Goal: Task Accomplishment & Management: Complete application form

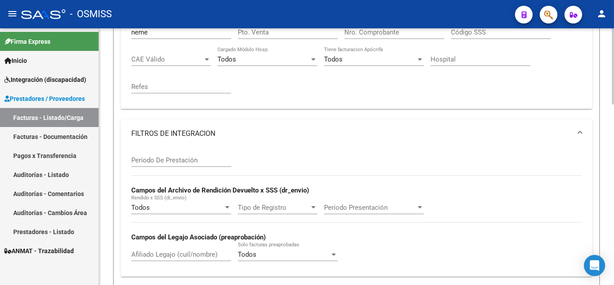
scroll to position [351, 0]
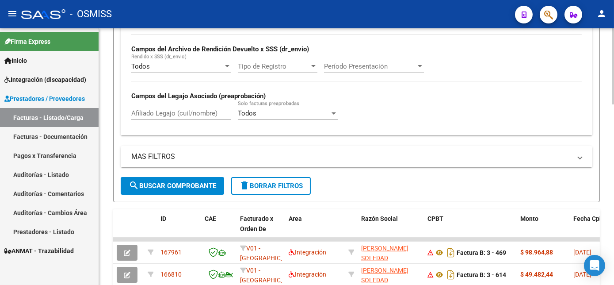
click at [598, 162] on div "Video tutorial PRESTADORES -> Listado de CPBTs Emitidos por Prestadores / Prove…" at bounding box center [357, 97] width 517 height 838
click at [258, 190] on span "delete Borrar Filtros" at bounding box center [271, 186] width 64 height 8
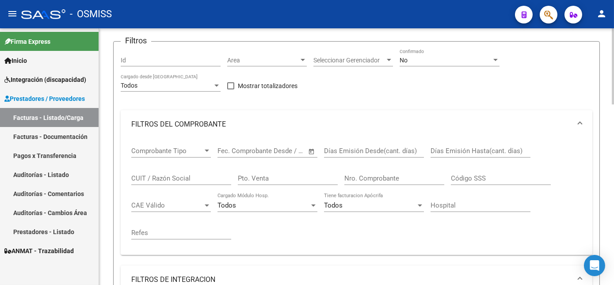
scroll to position [55, 0]
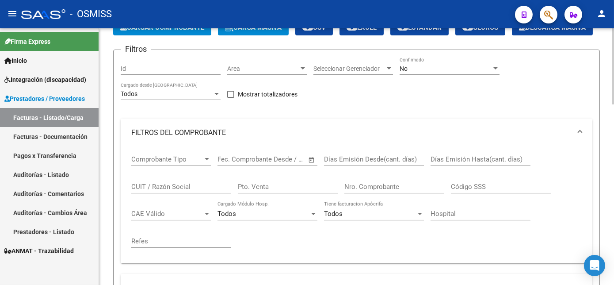
click at [466, 73] on div "No" at bounding box center [446, 69] width 92 height 8
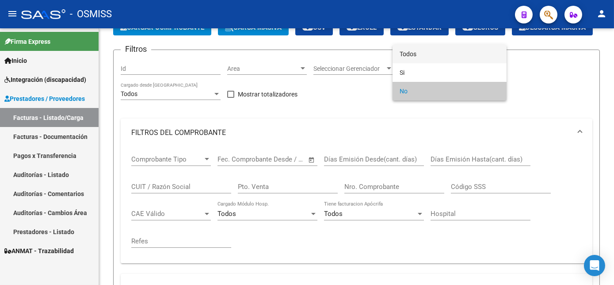
click at [415, 53] on span "Todos" at bounding box center [450, 54] width 100 height 19
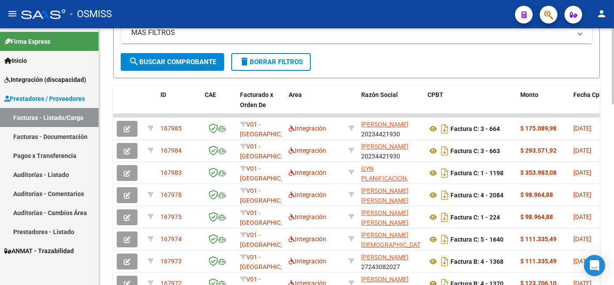
click at [614, 200] on html "menu - OSMISS person Firma Express Inicio Instructivos Contacto OS Integración …" at bounding box center [307, 142] width 614 height 285
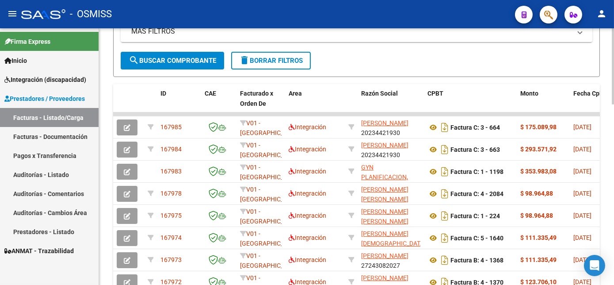
click at [199, 65] on span "search Buscar Comprobante" at bounding box center [173, 61] width 88 height 8
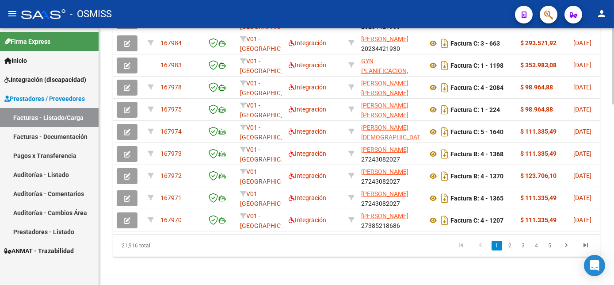
click at [614, 245] on html "menu - OSMISS person Firma Express Inicio Instructivos Contacto OS Integración …" at bounding box center [307, 142] width 614 height 285
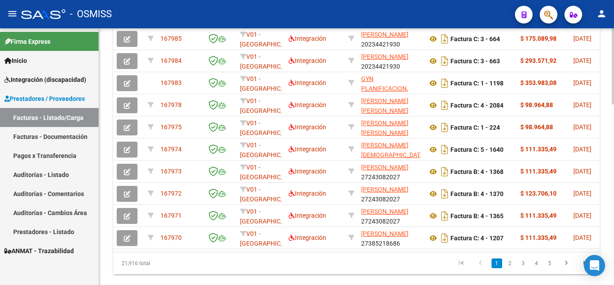
scroll to position [572, 0]
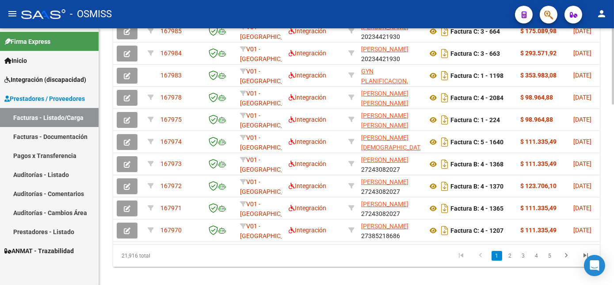
click at [614, 205] on html "menu - OSMISS person Firma Express Inicio Instructivos Contacto OS Integración …" at bounding box center [307, 142] width 614 height 285
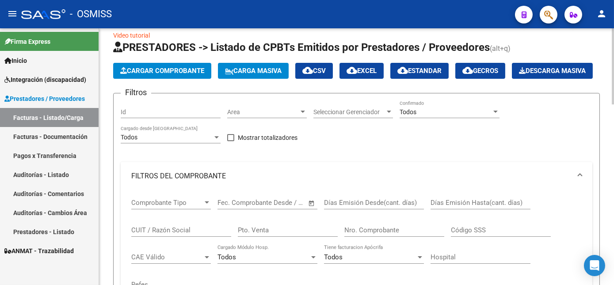
scroll to position [0, 0]
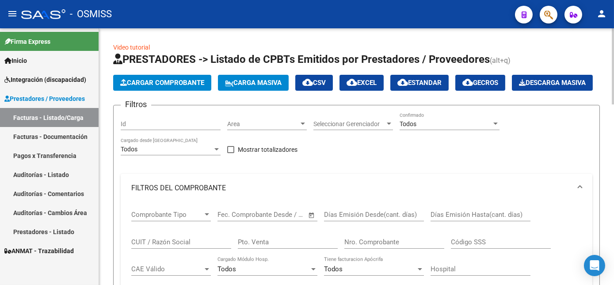
click at [195, 80] on span "Cargar Comprobante" at bounding box center [162, 83] width 84 height 8
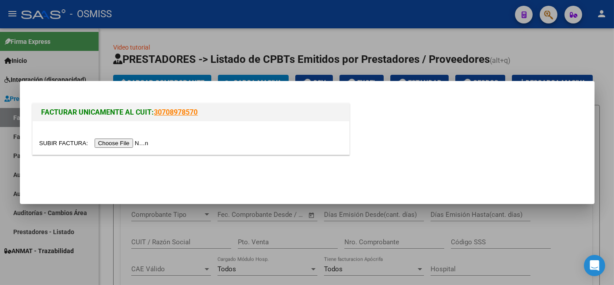
click at [113, 139] on input "file" at bounding box center [95, 142] width 112 height 9
click at [124, 144] on input "file" at bounding box center [95, 142] width 112 height 9
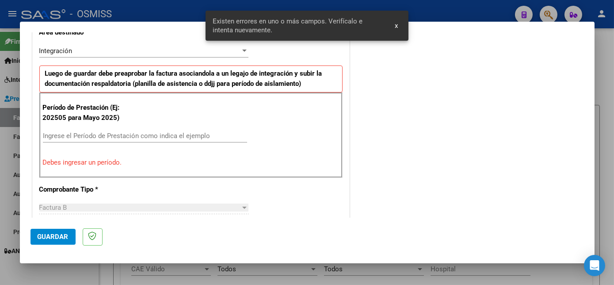
scroll to position [214, 0]
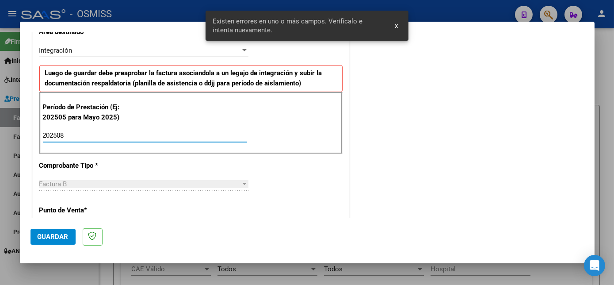
type input "202508"
click at [66, 233] on span "Guardar" at bounding box center [53, 237] width 31 height 8
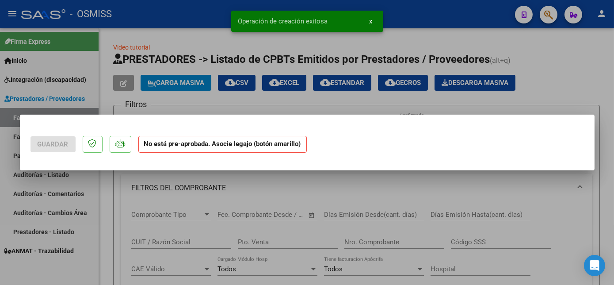
scroll to position [0, 0]
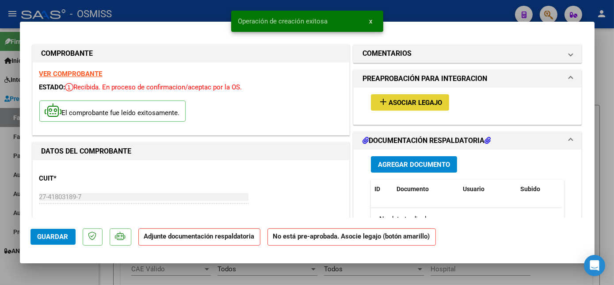
click at [424, 100] on span "Asociar Legajo" at bounding box center [416, 103] width 54 height 8
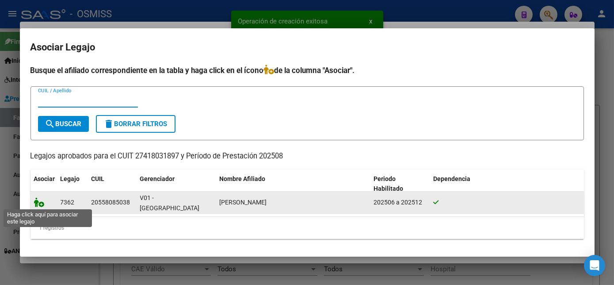
click at [41, 200] on icon at bounding box center [39, 202] width 11 height 10
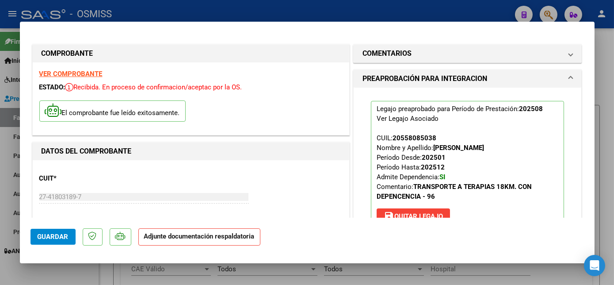
scroll to position [145, 0]
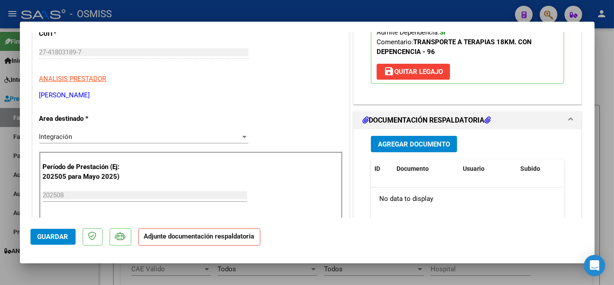
click at [450, 141] on button "Agregar Documento" at bounding box center [414, 144] width 86 height 16
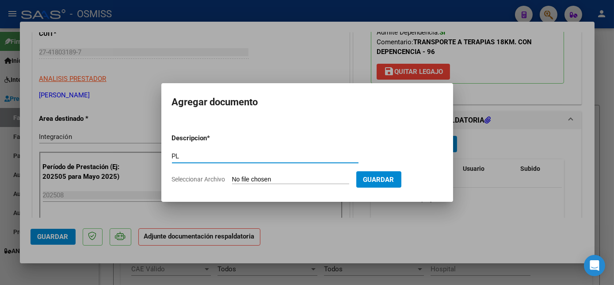
type input "PL"
click at [334, 178] on input "Seleccionar Archivo" at bounding box center [290, 180] width 117 height 8
type input "C:\fakepath\PL.pdf"
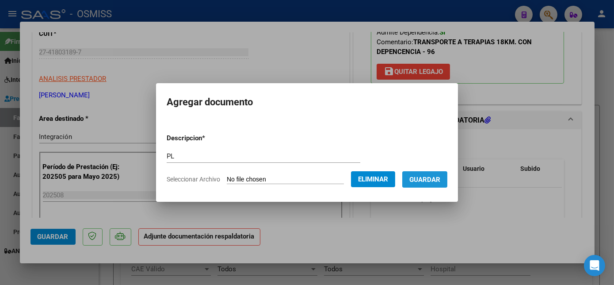
click at [432, 180] on span "Guardar" at bounding box center [424, 180] width 31 height 8
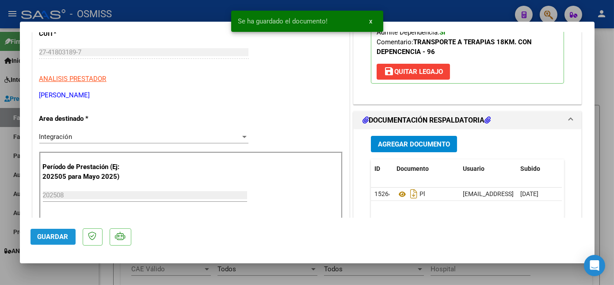
click at [58, 237] on span "Guardar" at bounding box center [53, 237] width 31 height 8
click at [74, 268] on div at bounding box center [307, 142] width 614 height 285
type input "$ 0,00"
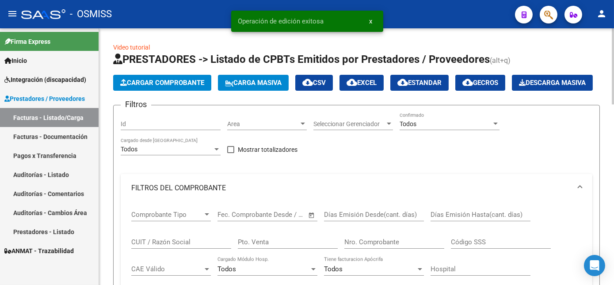
click at [180, 82] on span "Cargar Comprobante" at bounding box center [162, 83] width 84 height 8
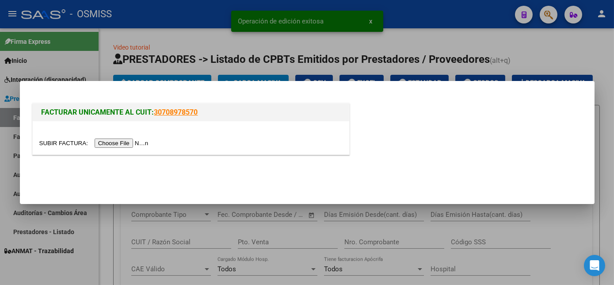
click at [107, 141] on input "file" at bounding box center [95, 142] width 112 height 9
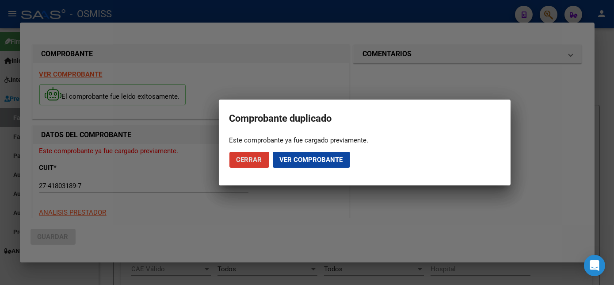
click at [251, 157] on span "Cerrar" at bounding box center [250, 160] width 26 height 8
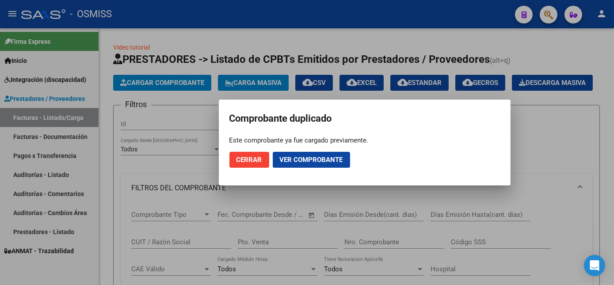
click at [251, 157] on span "Cerrar" at bounding box center [250, 160] width 26 height 8
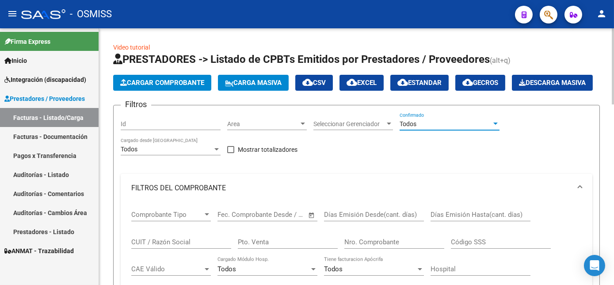
click at [490, 128] on div "Todos" at bounding box center [446, 124] width 92 height 8
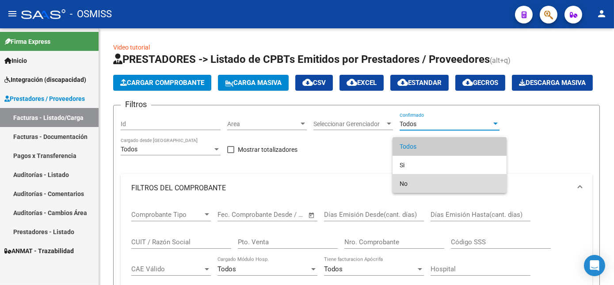
click at [418, 180] on span "No" at bounding box center [450, 183] width 100 height 19
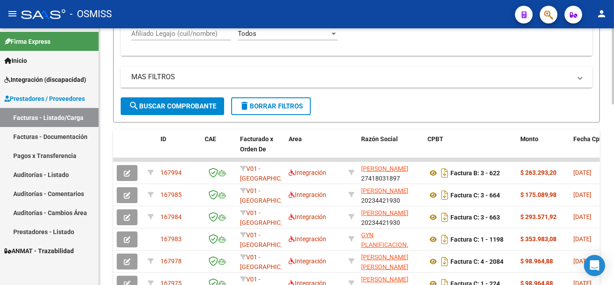
scroll to position [438, 0]
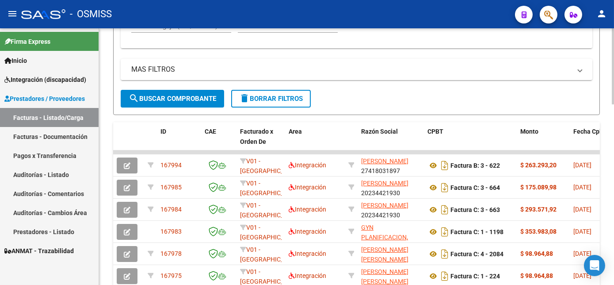
click at [614, 230] on html "menu - OSMISS person Firma Express Inicio Instructivos Contacto OS Integración …" at bounding box center [307, 142] width 614 height 285
click at [182, 103] on span "search Buscar Comprobante" at bounding box center [173, 99] width 88 height 8
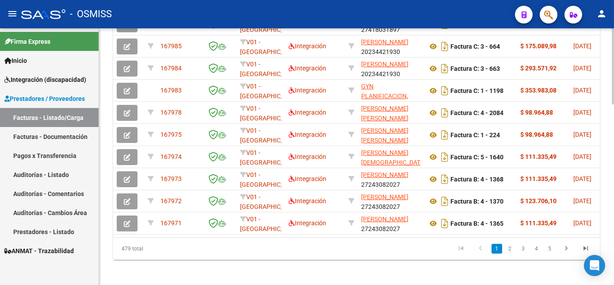
scroll to position [573, 0]
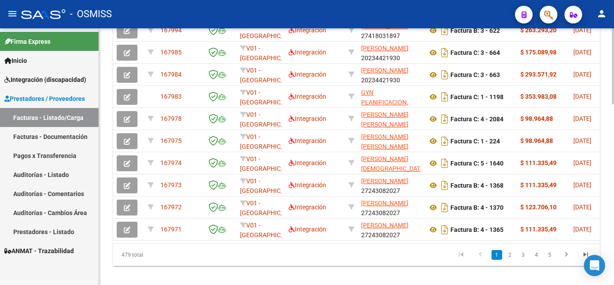
click at [613, 215] on div at bounding box center [613, 244] width 2 height 76
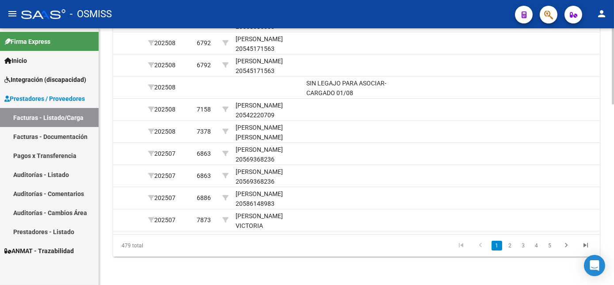
scroll to position [610, 0]
click at [614, 233] on html "menu - OSMISS person Firma Express Inicio Instructivos Contacto OS Integración …" at bounding box center [307, 142] width 614 height 285
click at [510, 247] on link "2" at bounding box center [510, 246] width 11 height 10
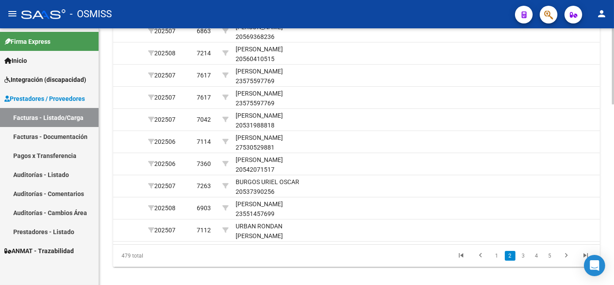
scroll to position [581, 0]
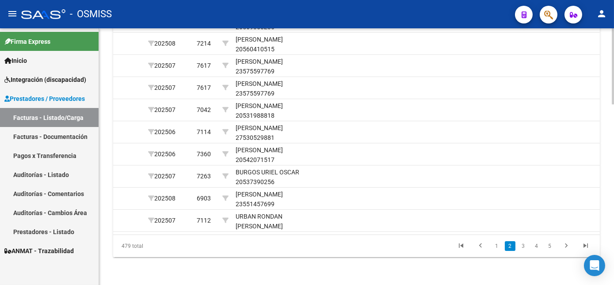
click at [524, 251] on link "3" at bounding box center [523, 246] width 11 height 10
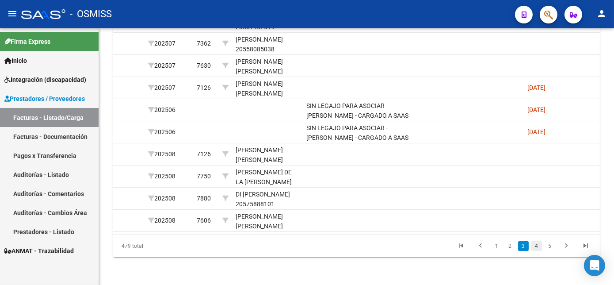
click at [537, 251] on link "4" at bounding box center [536, 246] width 11 height 10
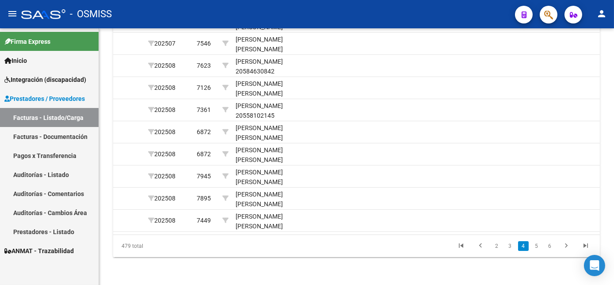
click at [537, 251] on link "5" at bounding box center [536, 246] width 11 height 10
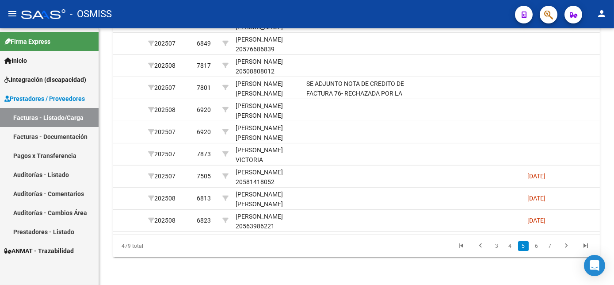
click at [537, 251] on link "6" at bounding box center [536, 246] width 11 height 10
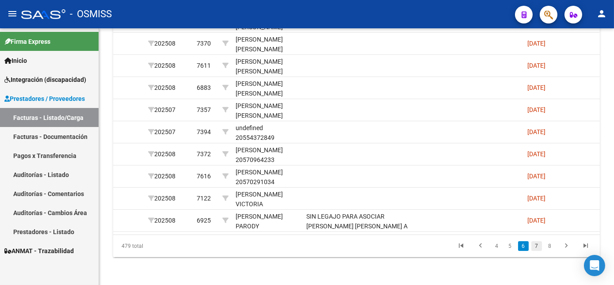
click at [538, 251] on link "7" at bounding box center [536, 246] width 11 height 10
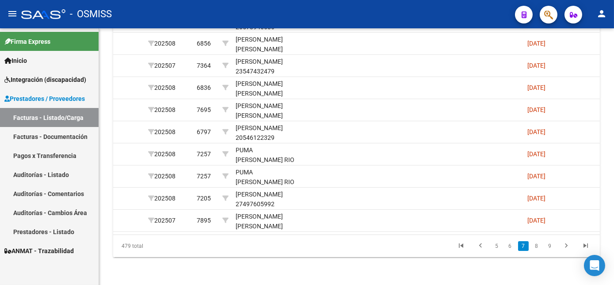
click at [538, 251] on link "8" at bounding box center [536, 246] width 11 height 10
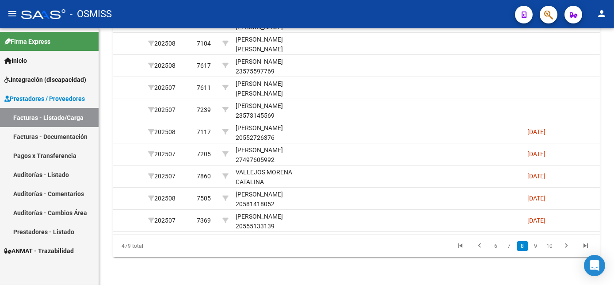
click at [538, 251] on link "9" at bounding box center [536, 246] width 11 height 10
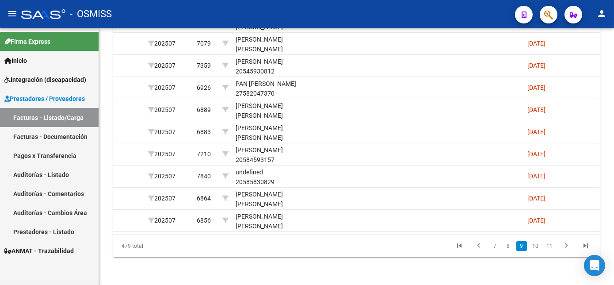
click at [538, 251] on link "10" at bounding box center [535, 246] width 11 height 10
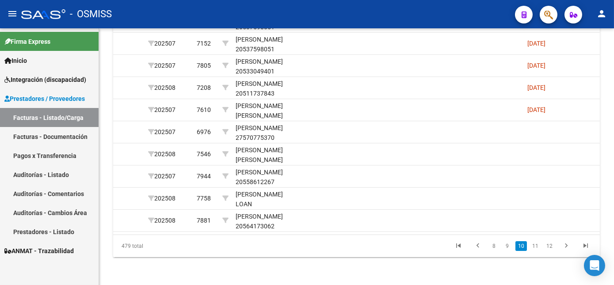
click at [538, 251] on link "11" at bounding box center [535, 246] width 11 height 10
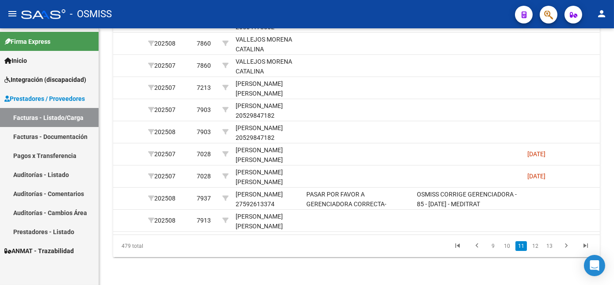
click at [538, 251] on link "12" at bounding box center [535, 246] width 11 height 10
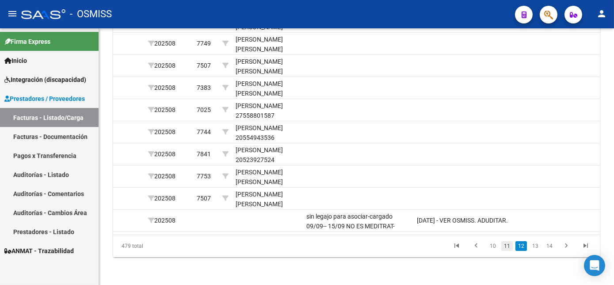
click at [509, 251] on link "11" at bounding box center [506, 246] width 11 height 10
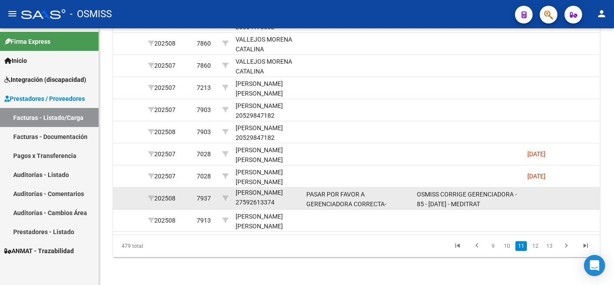
scroll to position [11, 0]
drag, startPoint x: 235, startPoint y: 215, endPoint x: 287, endPoint y: 224, distance: 52.9
click at [287, 208] on div "[PERSON_NAME] 27592613374" at bounding box center [268, 197] width 64 height 20
drag, startPoint x: 287, startPoint y: 224, endPoint x: 267, endPoint y: 222, distance: 20.9
click at [267, 208] on div "[PERSON_NAME] 27592613374" at bounding box center [268, 197] width 64 height 20
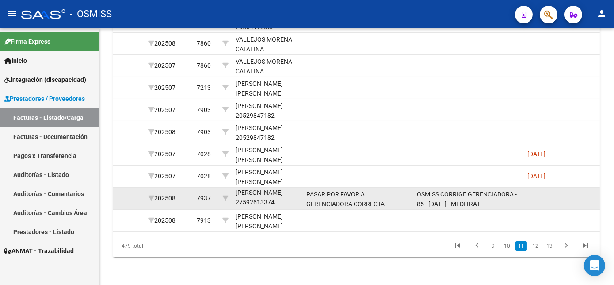
click at [237, 208] on div "[PERSON_NAME] 27592613374" at bounding box center [268, 197] width 64 height 20
drag, startPoint x: 237, startPoint y: 225, endPoint x: 276, endPoint y: 226, distance: 39.4
click at [276, 208] on div "[PERSON_NAME] 27592613374" at bounding box center [268, 197] width 64 height 20
copy div "27592613374"
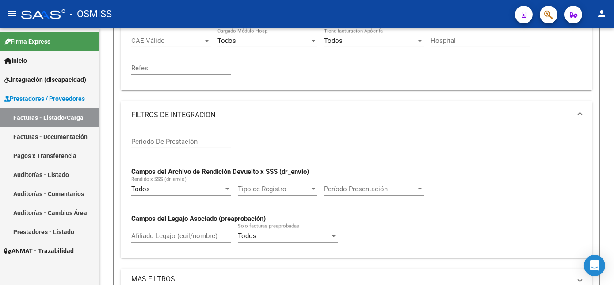
scroll to position [284, 0]
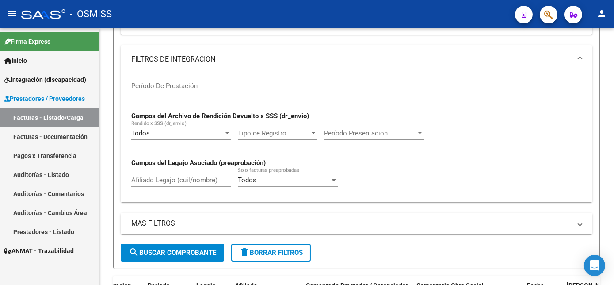
click at [608, 168] on div "Video tutorial PRESTADORES -> Listado de CPBTs Emitidos por Prestadores / Prove…" at bounding box center [357, 163] width 517 height 838
click at [158, 184] on input "Afiliado Legajo (cuil/nombre)" at bounding box center [181, 180] width 100 height 8
paste input "27592613374"
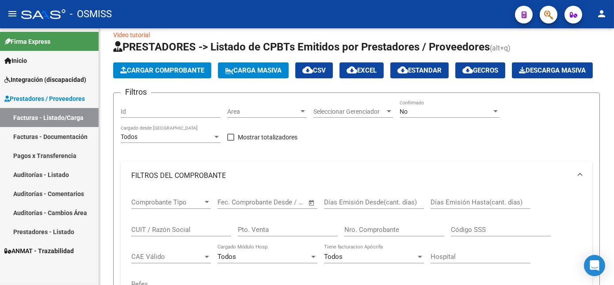
scroll to position [11, 0]
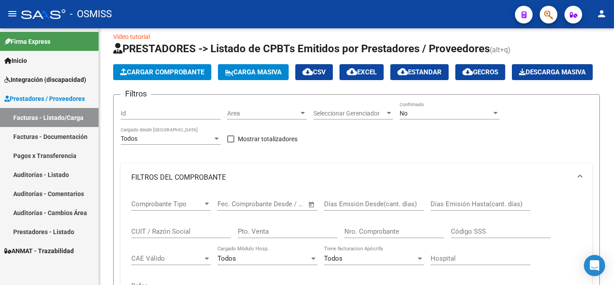
click at [614, 80] on div at bounding box center [613, 82] width 2 height 99
type input "27592613374"
click at [451, 117] on div "No" at bounding box center [446, 114] width 92 height 8
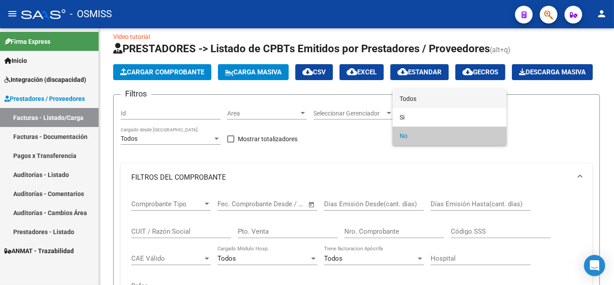
click at [410, 97] on span "Todos" at bounding box center [450, 98] width 100 height 19
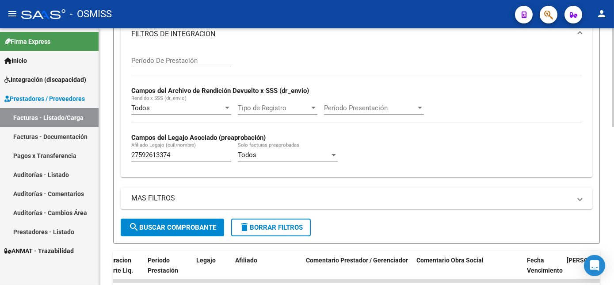
scroll to position [311, 0]
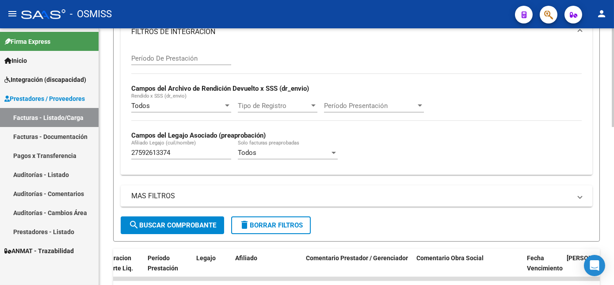
click at [614, 211] on html "menu - OSMISS person Firma Express Inicio Instructivos Contacto OS Integración …" at bounding box center [307, 142] width 614 height 285
click at [200, 229] on span "search Buscar Comprobante" at bounding box center [173, 225] width 88 height 8
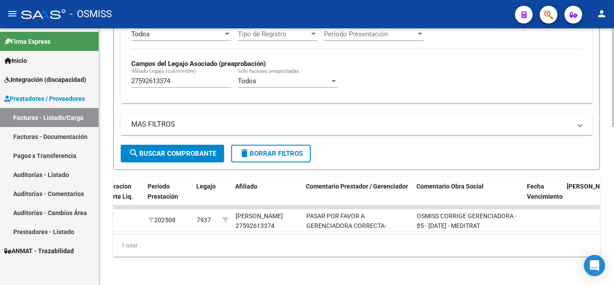
scroll to position [405, 0]
click at [614, 219] on html "menu - OSMISS person Firma Express Inicio Instructivos Contacto OS Integración …" at bounding box center [307, 142] width 614 height 285
click at [299, 152] on span "delete Borrar Filtros" at bounding box center [271, 153] width 64 height 8
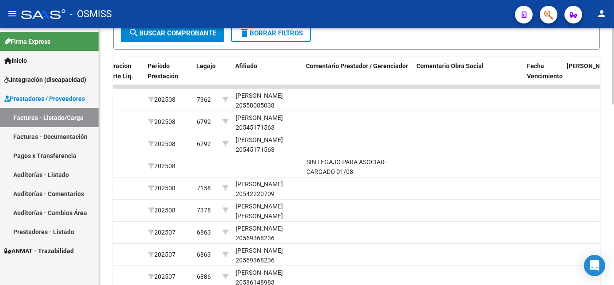
scroll to position [610, 0]
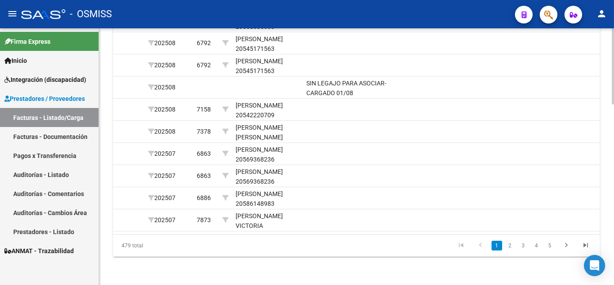
click at [614, 284] on html "menu - OSMISS person Firma Express Inicio Instructivos Contacto OS Integración …" at bounding box center [307, 142] width 614 height 285
click at [509, 247] on link "2" at bounding box center [510, 246] width 11 height 10
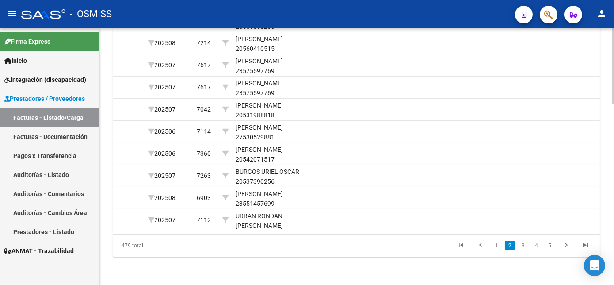
click at [614, 284] on html "menu - OSMISS person Firma Express Inicio Instructivos Contacto OS Integración …" at bounding box center [307, 142] width 614 height 285
click at [525, 247] on link "3" at bounding box center [523, 246] width 11 height 10
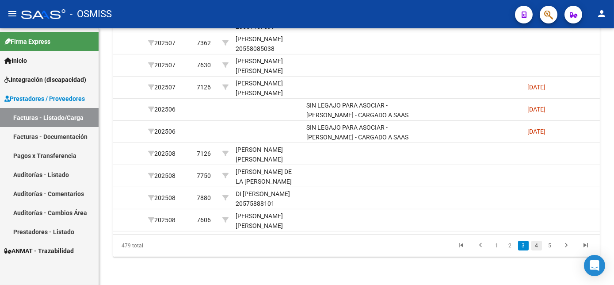
click at [540, 247] on link "4" at bounding box center [536, 246] width 11 height 10
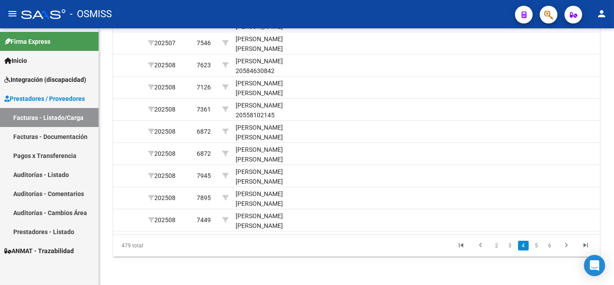
click at [540, 247] on link "5" at bounding box center [536, 246] width 11 height 10
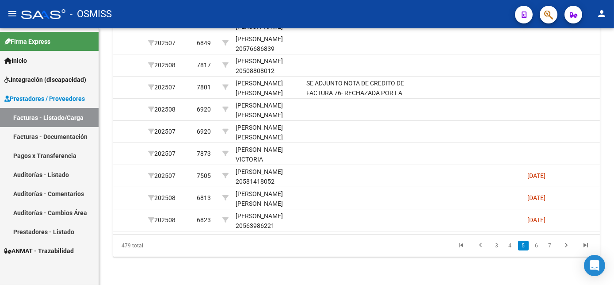
click at [540, 247] on link "6" at bounding box center [536, 246] width 11 height 10
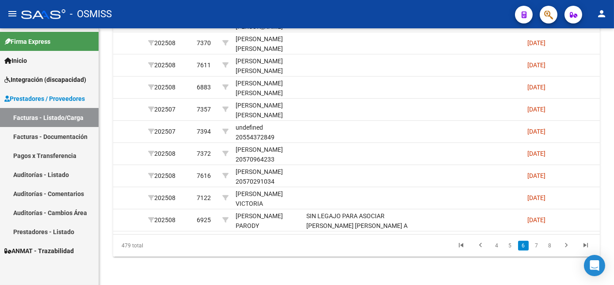
click at [540, 247] on link "7" at bounding box center [536, 246] width 11 height 10
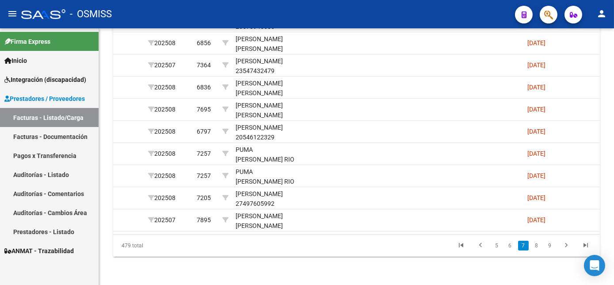
click at [540, 247] on link "8" at bounding box center [536, 246] width 11 height 10
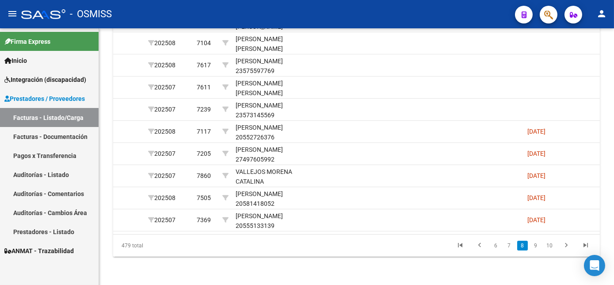
click at [540, 247] on link "9" at bounding box center [536, 246] width 11 height 10
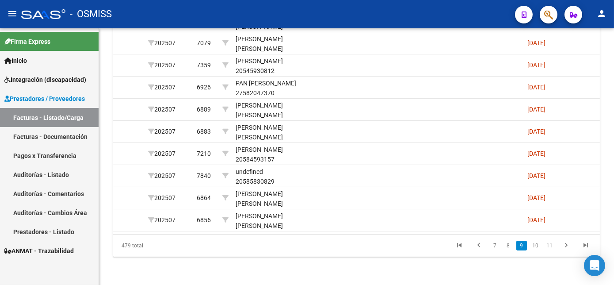
click at [540, 247] on link "10" at bounding box center [535, 246] width 11 height 10
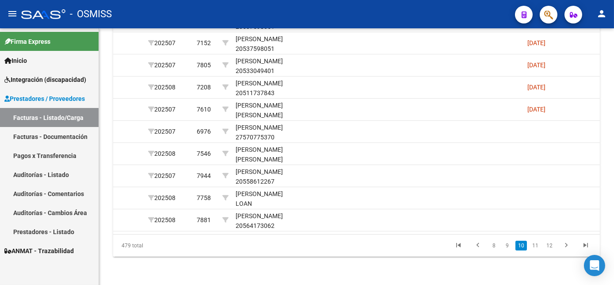
click at [540, 247] on link "11" at bounding box center [535, 246] width 11 height 10
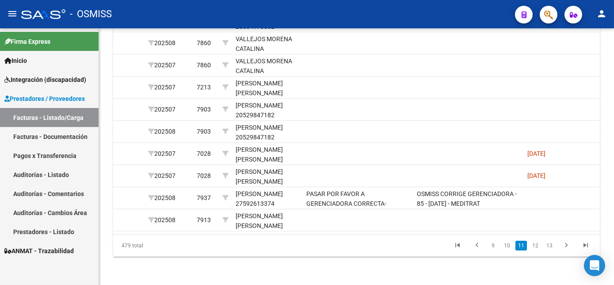
click at [540, 247] on link "12" at bounding box center [535, 246] width 11 height 10
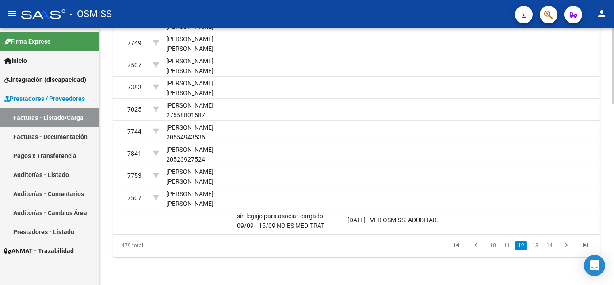
scroll to position [0, 1284]
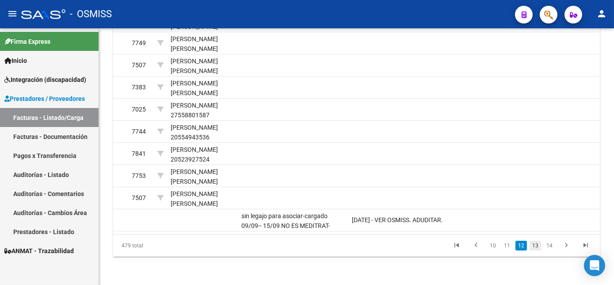
click at [535, 245] on link "13" at bounding box center [535, 246] width 11 height 10
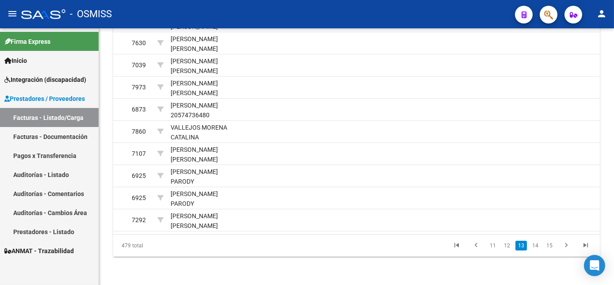
click at [535, 245] on link "14" at bounding box center [535, 246] width 11 height 10
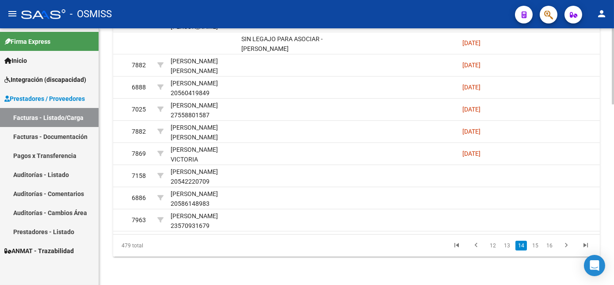
scroll to position [598, 0]
click at [614, 229] on html "menu - OSMISS person Firma Express Inicio Instructivos Contacto OS Integración …" at bounding box center [307, 142] width 614 height 285
click at [534, 250] on link "15" at bounding box center [535, 246] width 11 height 10
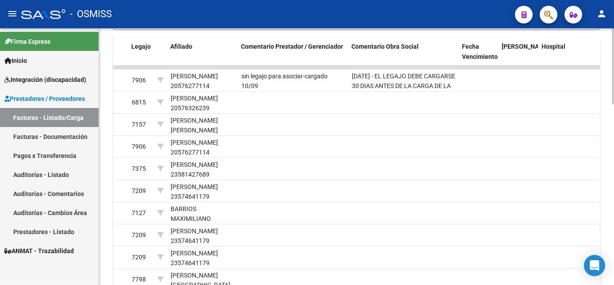
scroll to position [520, 0]
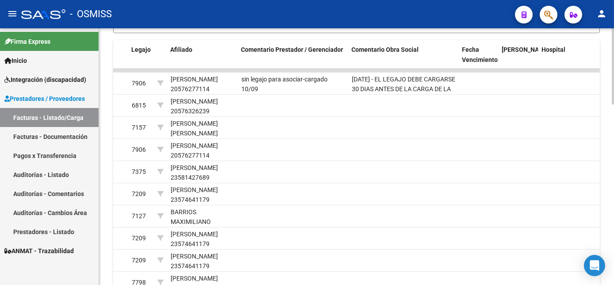
click at [614, 211] on html "menu - OSMISS person Firma Express Inicio Instructivos Contacto OS Integración …" at bounding box center [307, 142] width 614 height 285
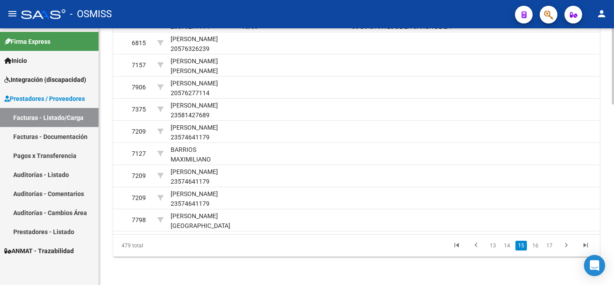
scroll to position [607, 0]
click at [614, 226] on html "menu - OSMISS person Firma Express Inicio Instructivos Contacto OS Integración …" at bounding box center [307, 142] width 614 height 285
drag, startPoint x: 612, startPoint y: 224, endPoint x: 605, endPoint y: 200, distance: 24.8
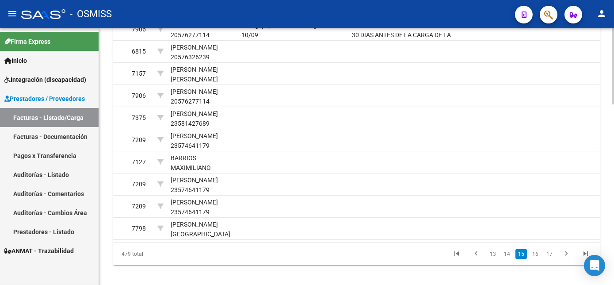
scroll to position [574, 0]
click at [536, 258] on link "16" at bounding box center [535, 253] width 11 height 10
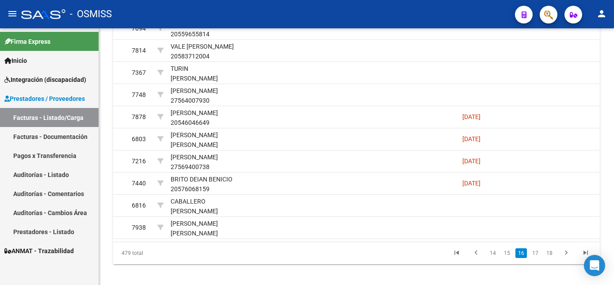
click at [536, 258] on link "17" at bounding box center [535, 253] width 11 height 10
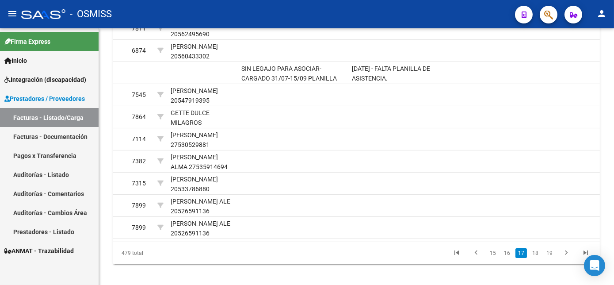
click at [536, 258] on link "18" at bounding box center [535, 253] width 11 height 10
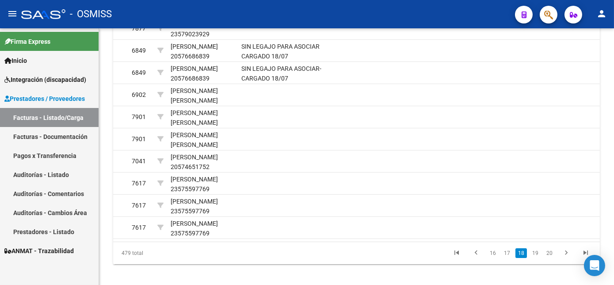
click at [536, 258] on link "19" at bounding box center [535, 253] width 11 height 10
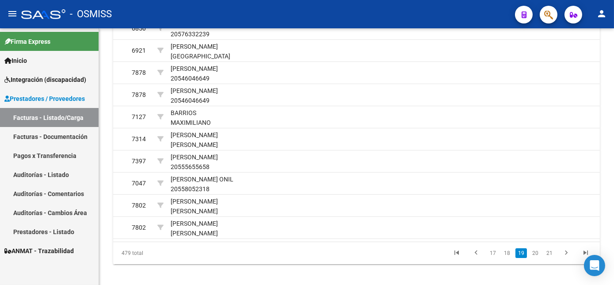
click at [536, 258] on link "20" at bounding box center [535, 253] width 11 height 10
click at [536, 258] on link "21" at bounding box center [535, 253] width 11 height 10
click at [536, 258] on link "22" at bounding box center [535, 253] width 11 height 10
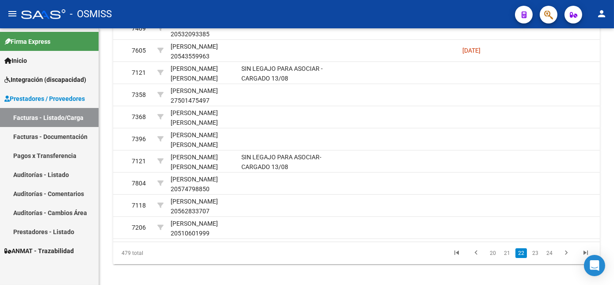
click at [536, 258] on link "23" at bounding box center [535, 253] width 11 height 10
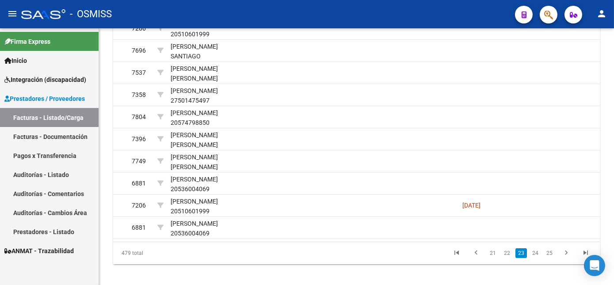
click at [536, 258] on link "24" at bounding box center [535, 253] width 11 height 10
click at [536, 258] on link "25" at bounding box center [535, 253] width 11 height 10
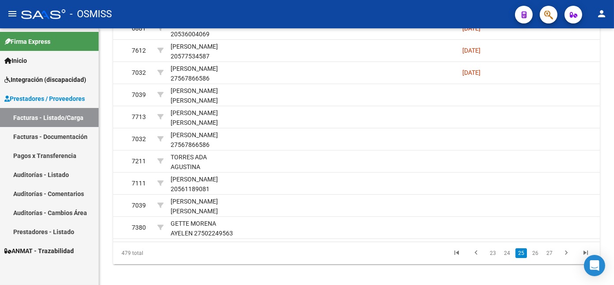
click at [536, 258] on link "26" at bounding box center [535, 253] width 11 height 10
click at [536, 258] on link "27" at bounding box center [535, 253] width 11 height 10
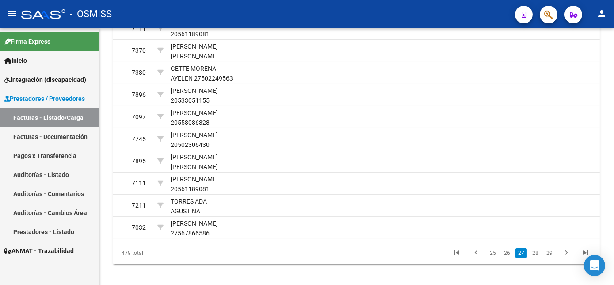
click at [536, 258] on link "28" at bounding box center [535, 253] width 11 height 10
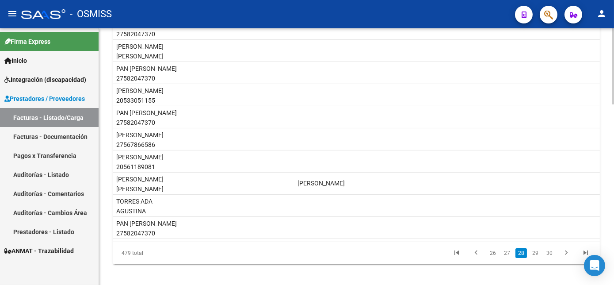
scroll to position [0, 1311]
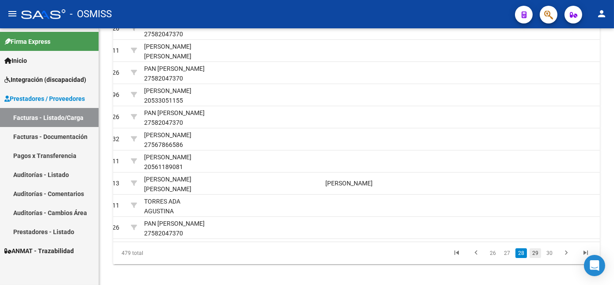
click at [536, 258] on link "29" at bounding box center [535, 253] width 11 height 10
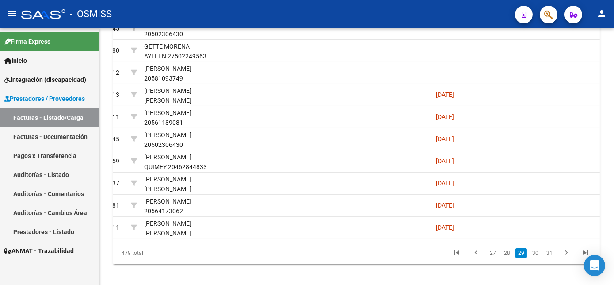
click at [536, 258] on link "30" at bounding box center [535, 253] width 11 height 10
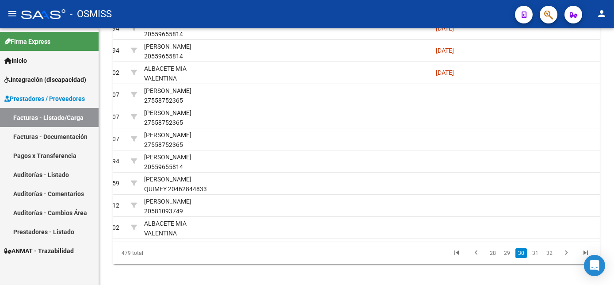
click at [536, 258] on link "31" at bounding box center [535, 253] width 11 height 10
click at [536, 258] on link "32" at bounding box center [535, 253] width 11 height 10
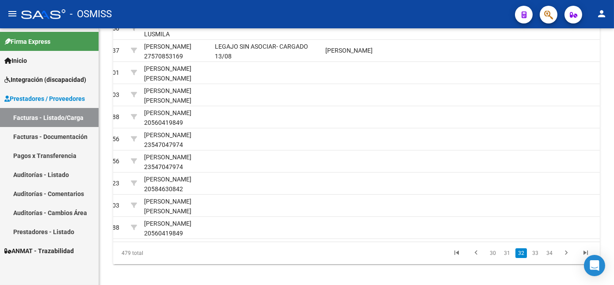
click at [536, 258] on link "33" at bounding box center [535, 253] width 11 height 10
click at [536, 258] on link "34" at bounding box center [535, 253] width 11 height 10
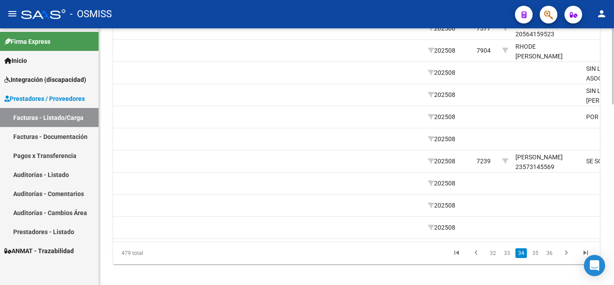
scroll to position [0, 1289]
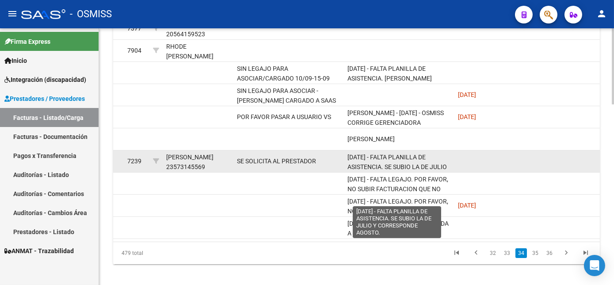
click at [371, 176] on span "[DATE] - FALTA PLANILLA DE ASISTENCIA. SE SUBIO LA DE JULIO Y CORRESPONDE AGOST…" at bounding box center [397, 166] width 99 height 27
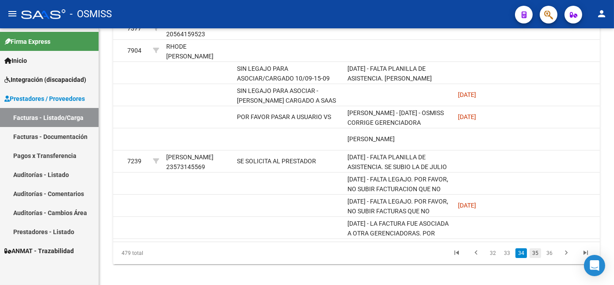
click at [534, 258] on link "35" at bounding box center [535, 253] width 11 height 10
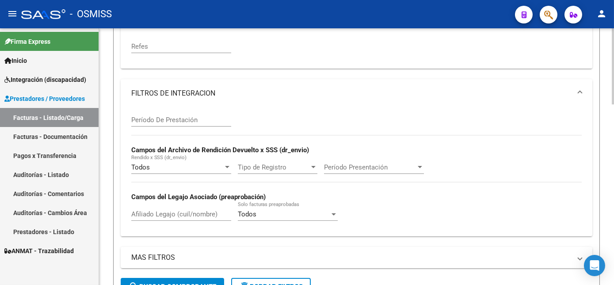
scroll to position [0, 0]
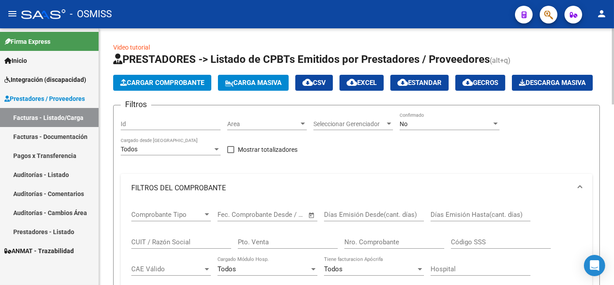
click at [614, 51] on html "menu - OSMISS person Firma Express Inicio Instructivos Contacto OS Integración …" at bounding box center [307, 142] width 614 height 285
click at [176, 85] on span "Cargar Comprobante" at bounding box center [162, 83] width 84 height 8
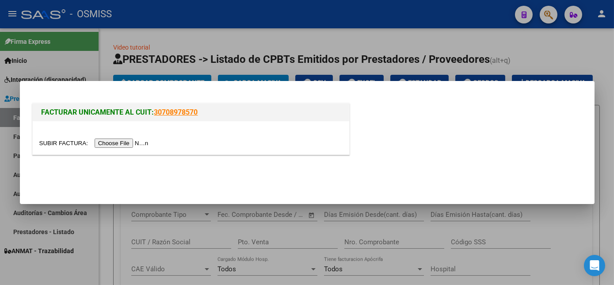
click at [130, 141] on input "file" at bounding box center [95, 142] width 112 height 9
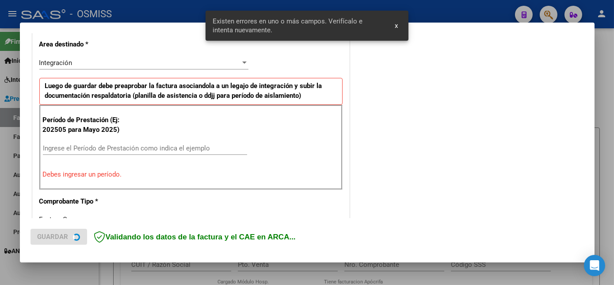
scroll to position [214, 0]
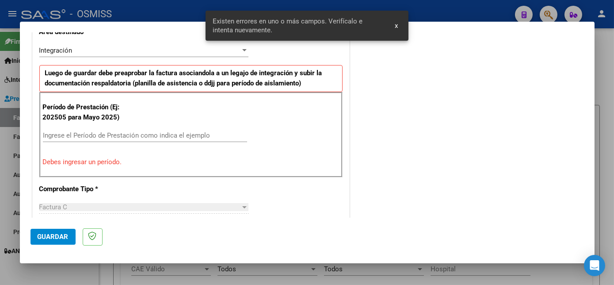
click at [127, 132] on input "Ingrese el Período de Prestación como indica el ejemplo" at bounding box center [145, 135] width 204 height 8
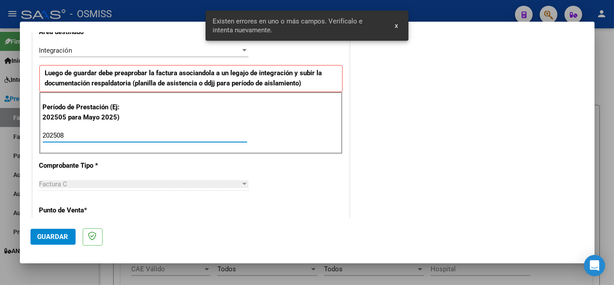
type input "202508"
click at [52, 234] on span "Guardar" at bounding box center [53, 237] width 31 height 8
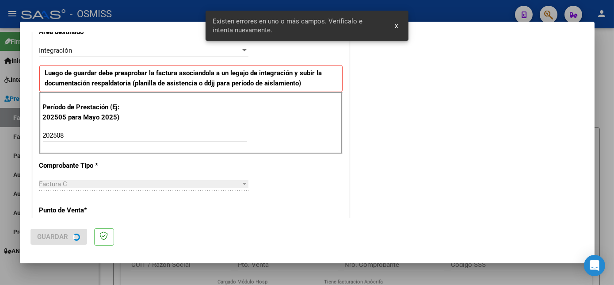
scroll to position [0, 0]
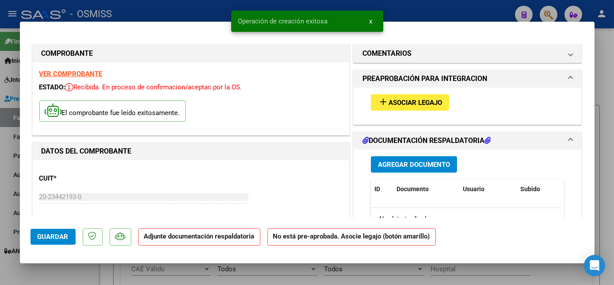
click at [383, 101] on mat-icon "add" at bounding box center [383, 101] width 11 height 11
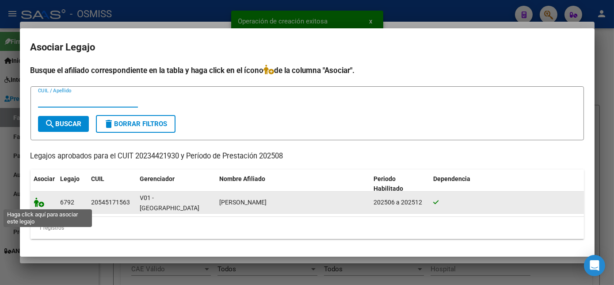
click at [37, 202] on icon at bounding box center [39, 202] width 11 height 10
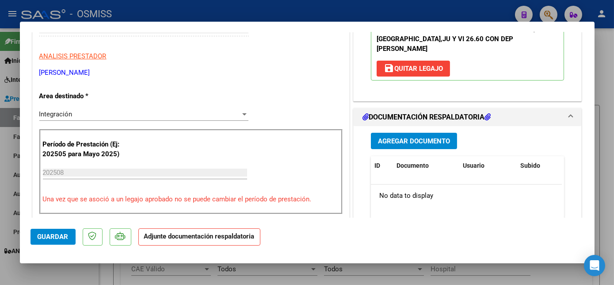
scroll to position [186, 0]
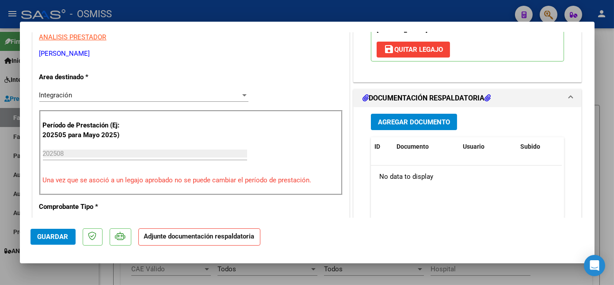
click at [390, 118] on span "Agregar Documento" at bounding box center [414, 122] width 72 height 8
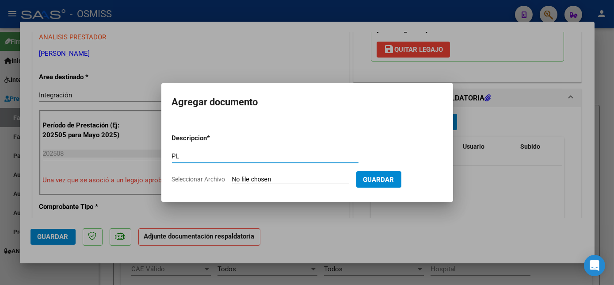
type input "PL"
click at [232, 176] on input "Seleccionar Archivo" at bounding box center [290, 180] width 117 height 8
type input "C:\fakepath\planilla firmada agosto psicologia - [PERSON_NAME].jpeg"
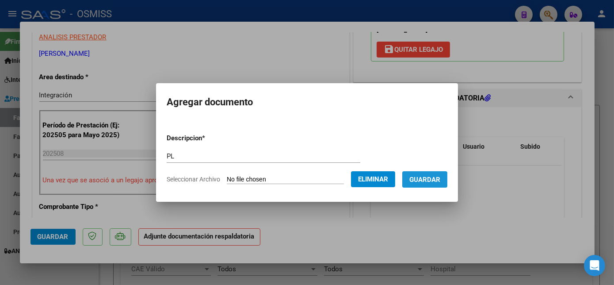
click at [435, 176] on span "Guardar" at bounding box center [424, 180] width 31 height 8
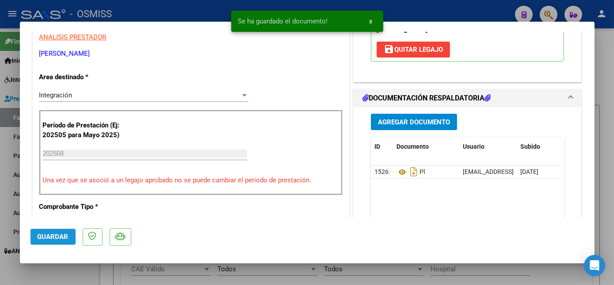
click at [54, 240] on span "Guardar" at bounding box center [53, 237] width 31 height 8
